Goal: Navigation & Orientation: Find specific page/section

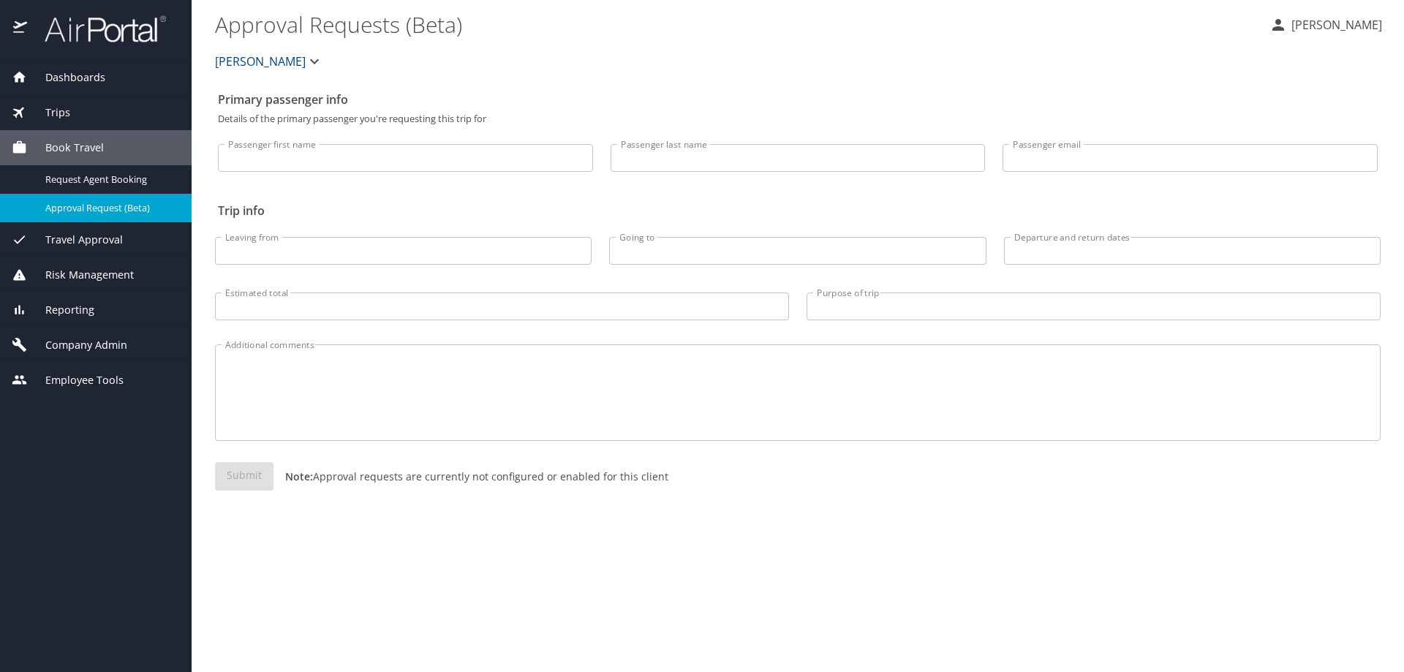
click at [80, 379] on span "Employee Tools" at bounding box center [75, 380] width 96 height 16
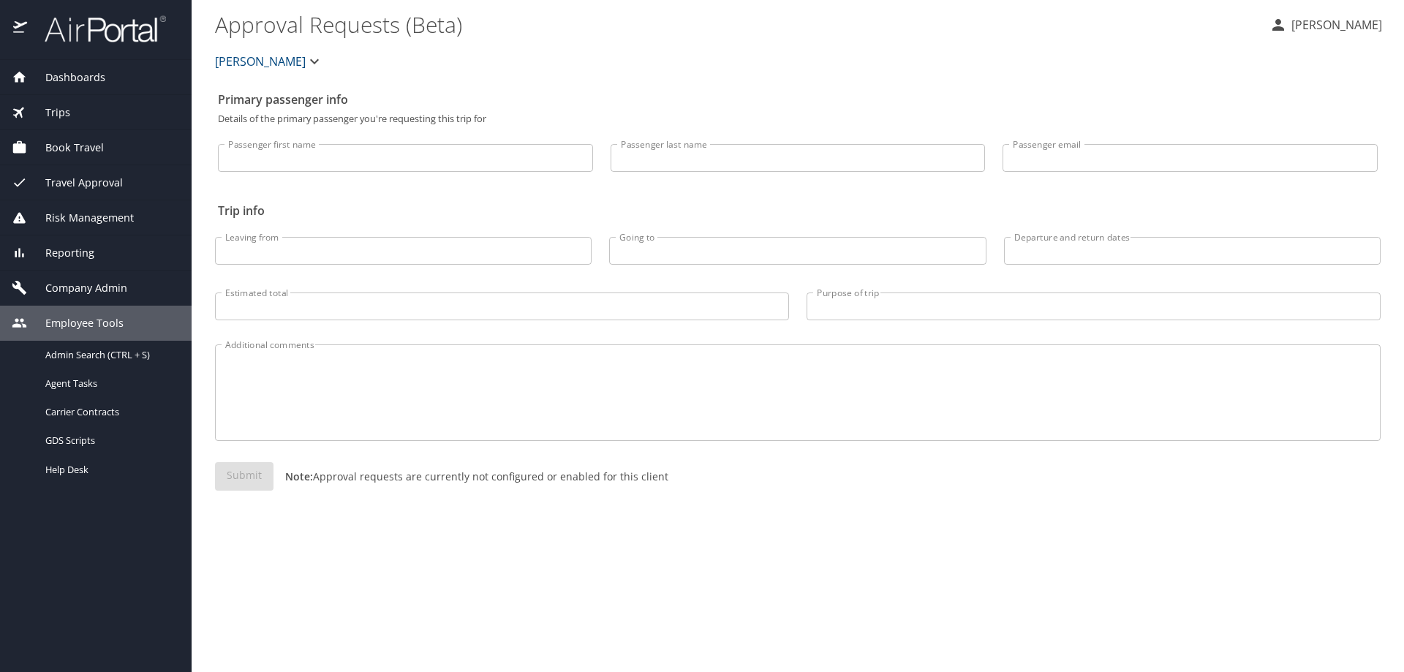
click at [61, 72] on span "Dashboards" at bounding box center [66, 77] width 78 height 16
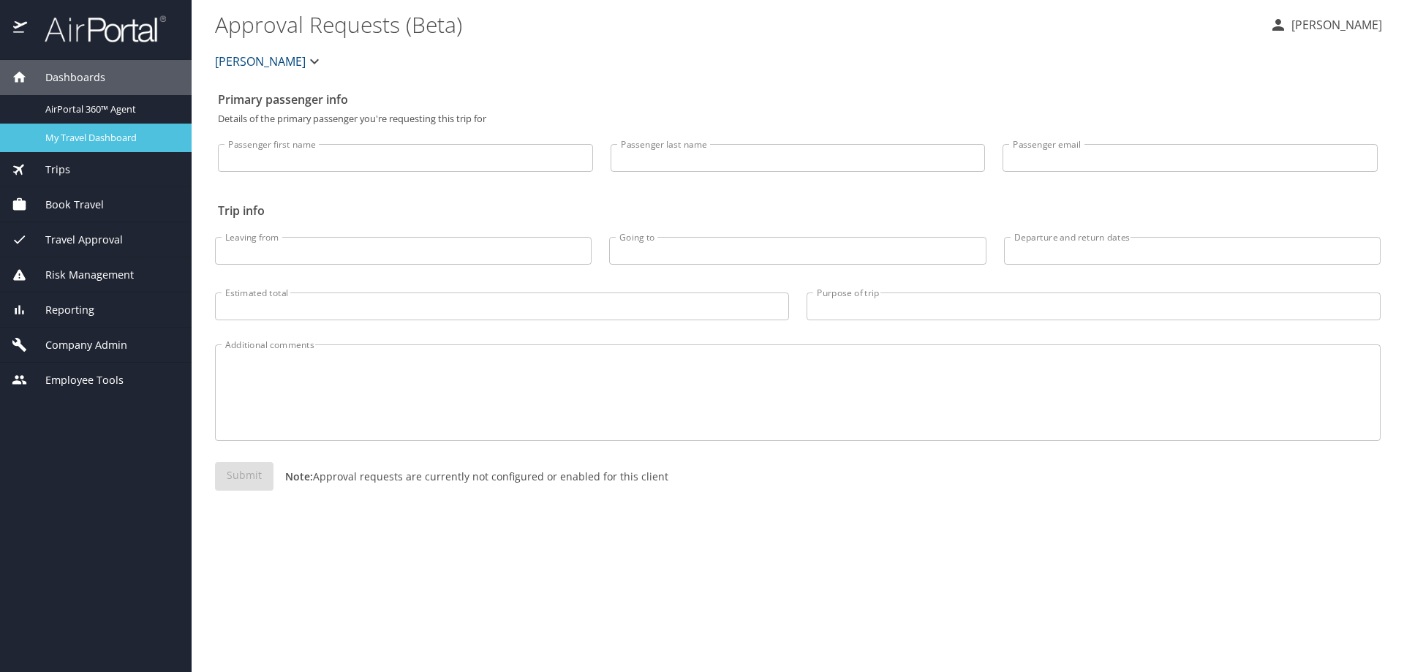
click at [85, 137] on span "My Travel Dashboard" at bounding box center [109, 138] width 129 height 14
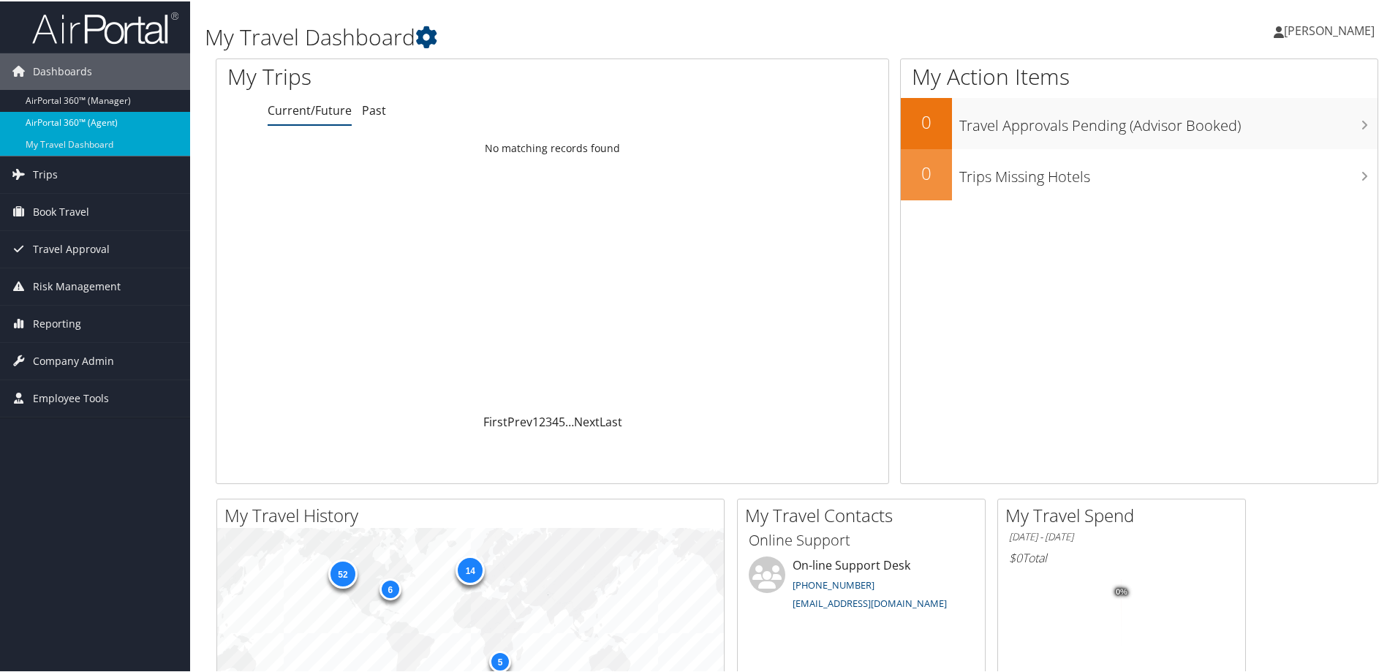
click at [67, 126] on link "AirPortal 360™ (Agent)" at bounding box center [95, 121] width 190 height 22
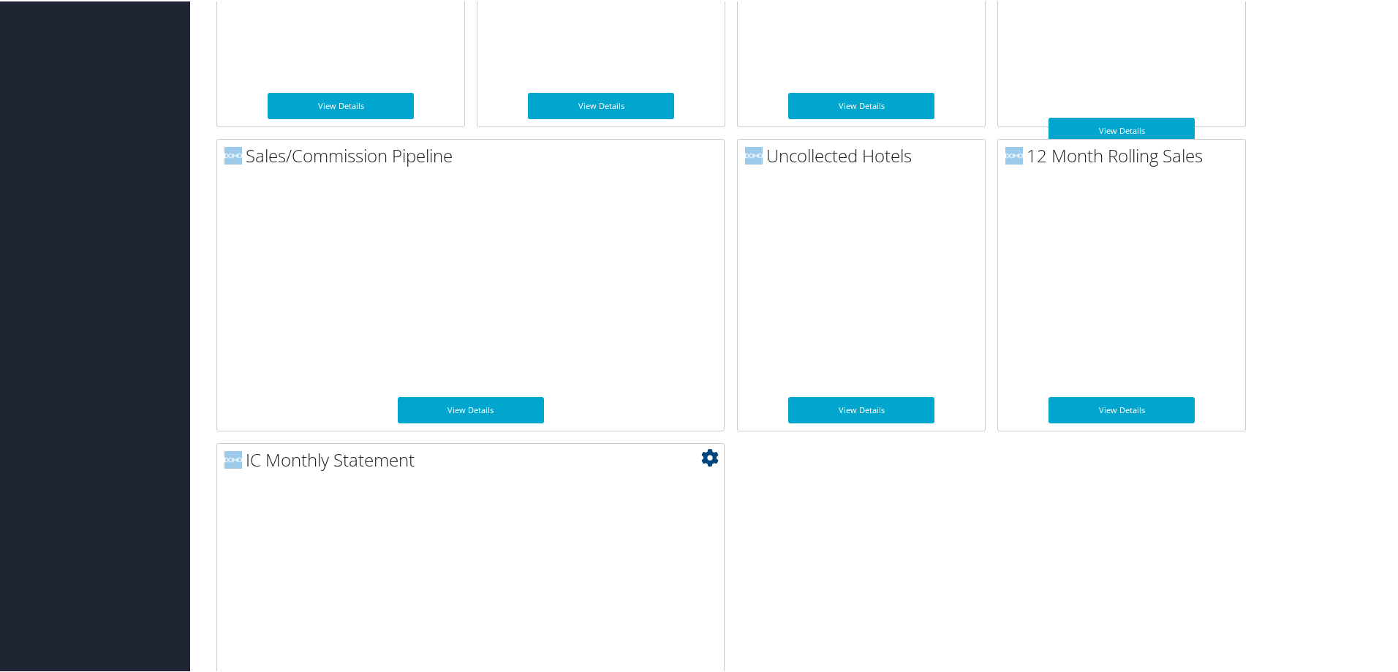
scroll to position [1315, 0]
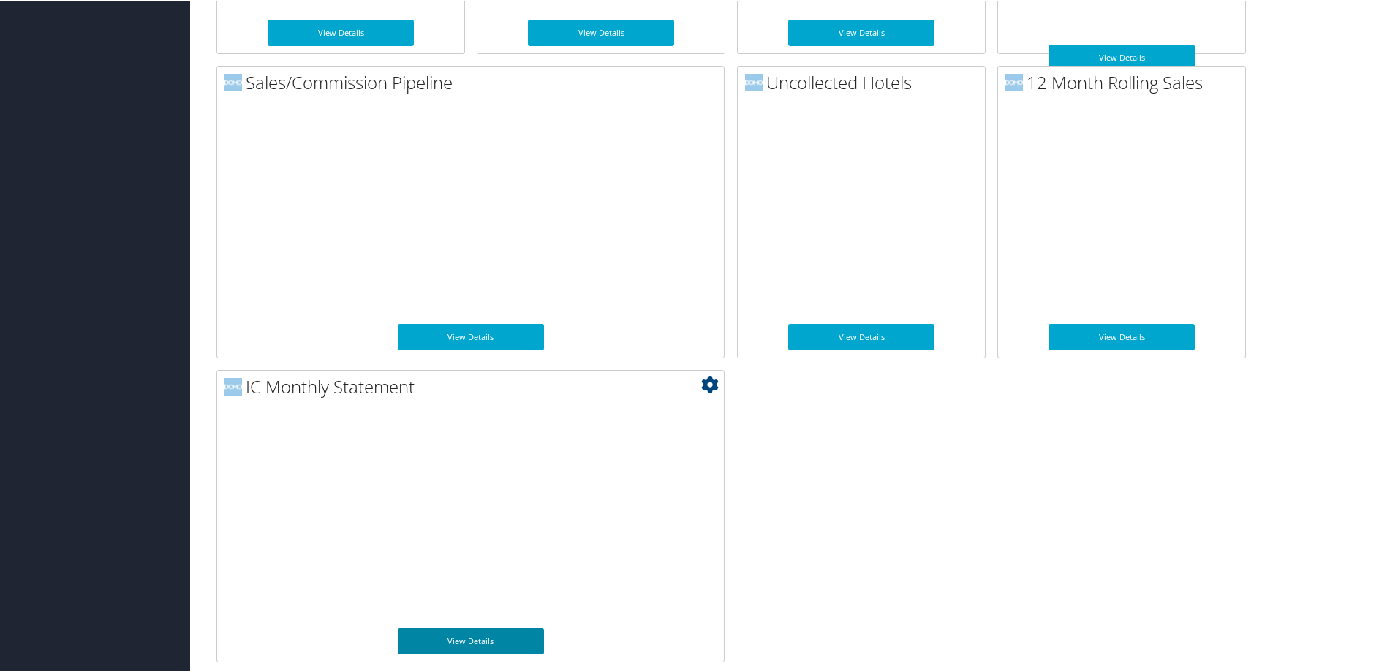
click at [481, 629] on link "View Details" at bounding box center [471, 639] width 146 height 26
